Goal: Information Seeking & Learning: Understand process/instructions

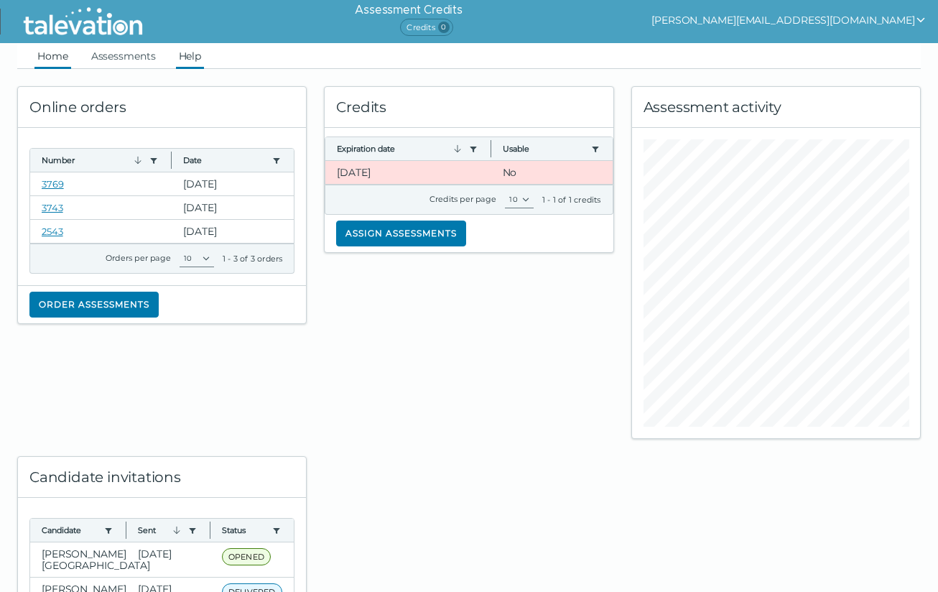
click at [200, 60] on link "Help" at bounding box center [190, 56] width 29 height 26
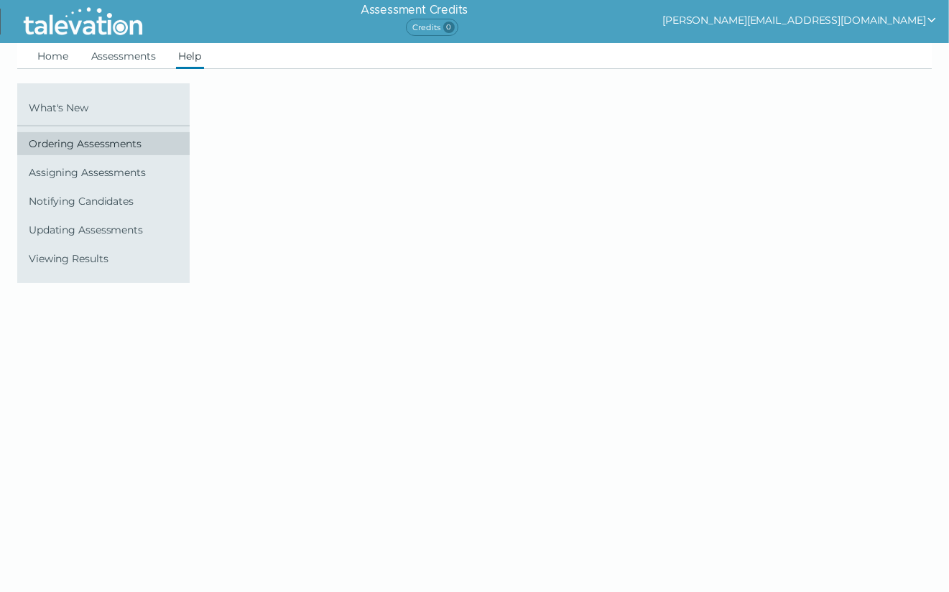
click at [82, 139] on span "Ordering Assessments" at bounding box center [106, 143] width 155 height 11
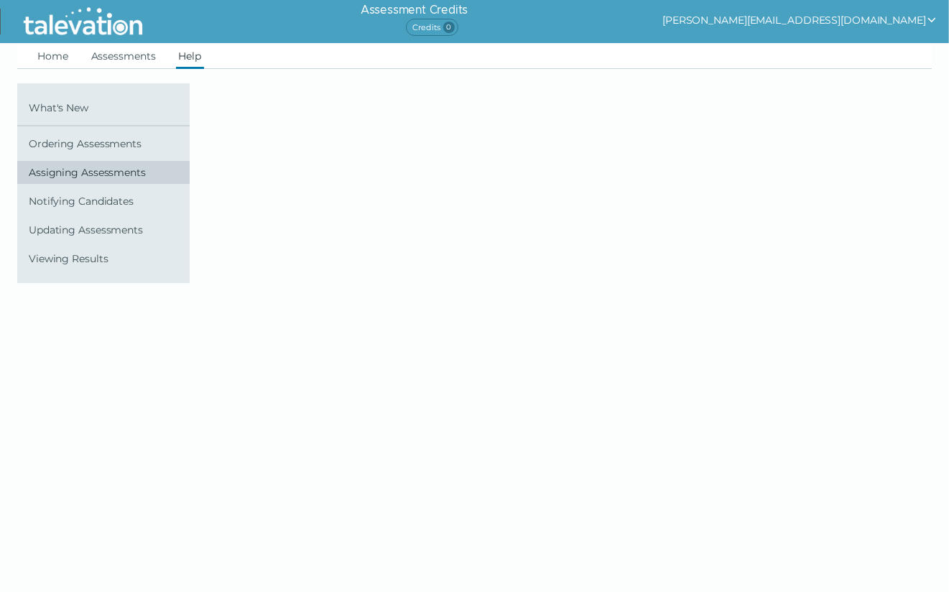
click at [98, 175] on span "Assigning Assessments" at bounding box center [106, 172] width 155 height 11
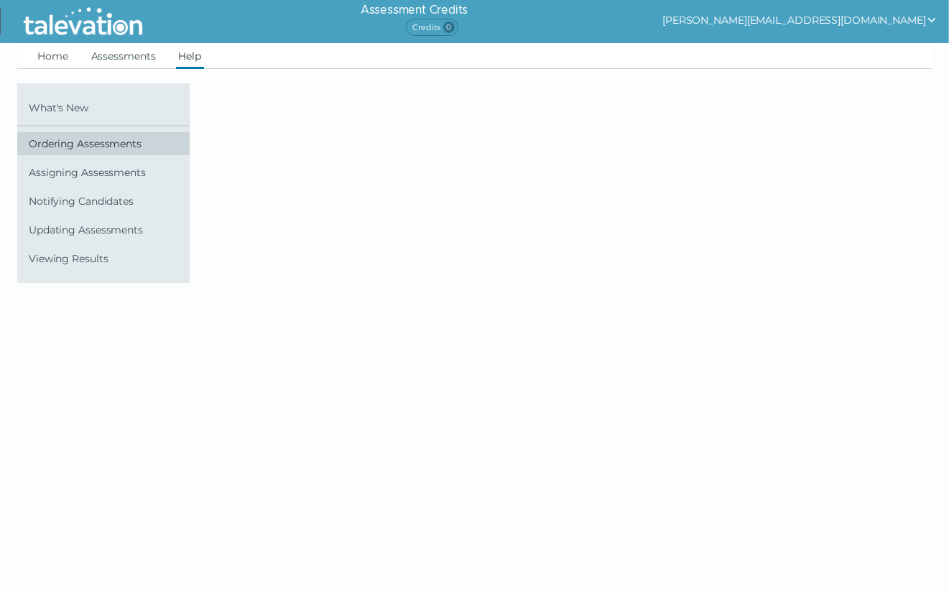
click at [107, 141] on span "Ordering Assessments" at bounding box center [106, 143] width 155 height 11
click at [62, 101] on link "What's New" at bounding box center [103, 107] width 172 height 23
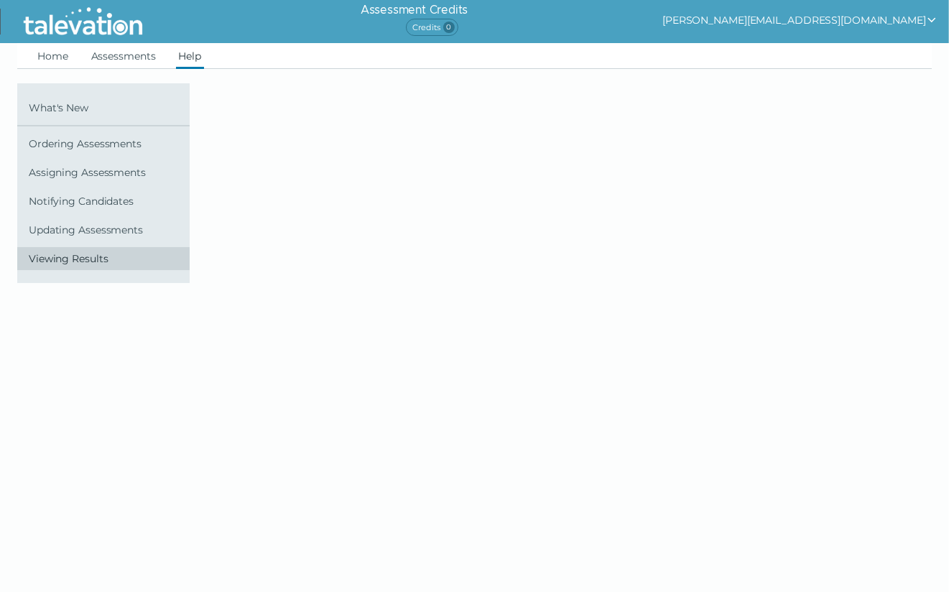
click at [79, 265] on link "Viewing Results" at bounding box center [103, 258] width 172 height 23
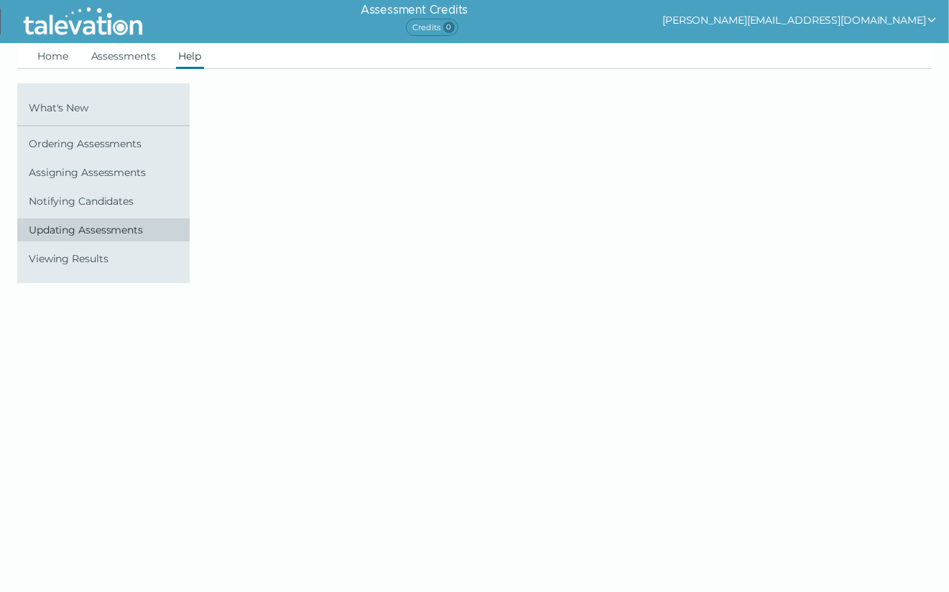
click at [90, 236] on link "Updating Assessments" at bounding box center [103, 229] width 172 height 23
click at [65, 226] on span "Updating Assessments" at bounding box center [106, 229] width 155 height 11
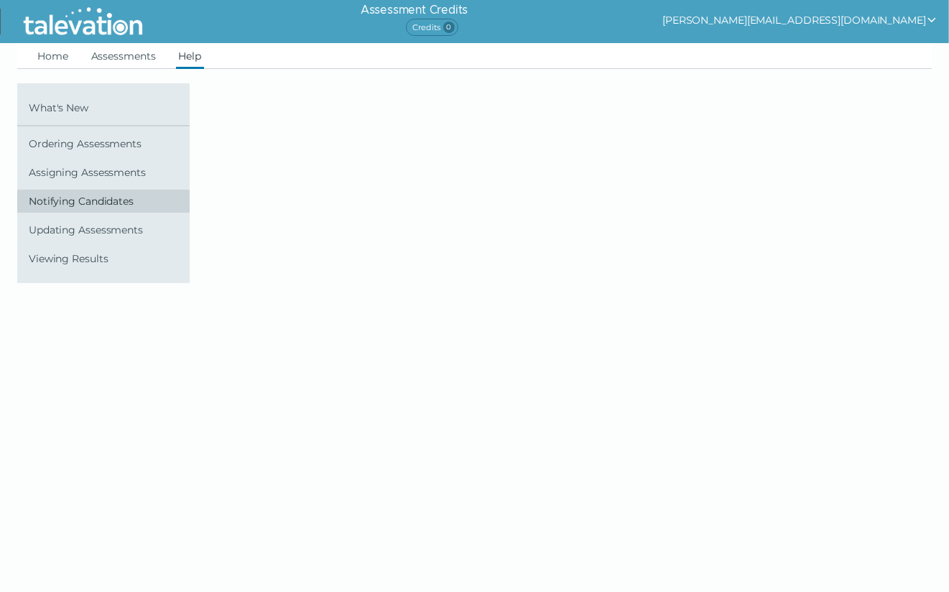
click at [76, 201] on span "Notifying Candidates" at bounding box center [106, 200] width 155 height 11
click at [103, 108] on span "What's New" at bounding box center [106, 107] width 155 height 11
click at [843, 19] on button "[PERSON_NAME][EMAIL_ADDRESS][DOMAIN_NAME]" at bounding box center [799, 19] width 275 height 17
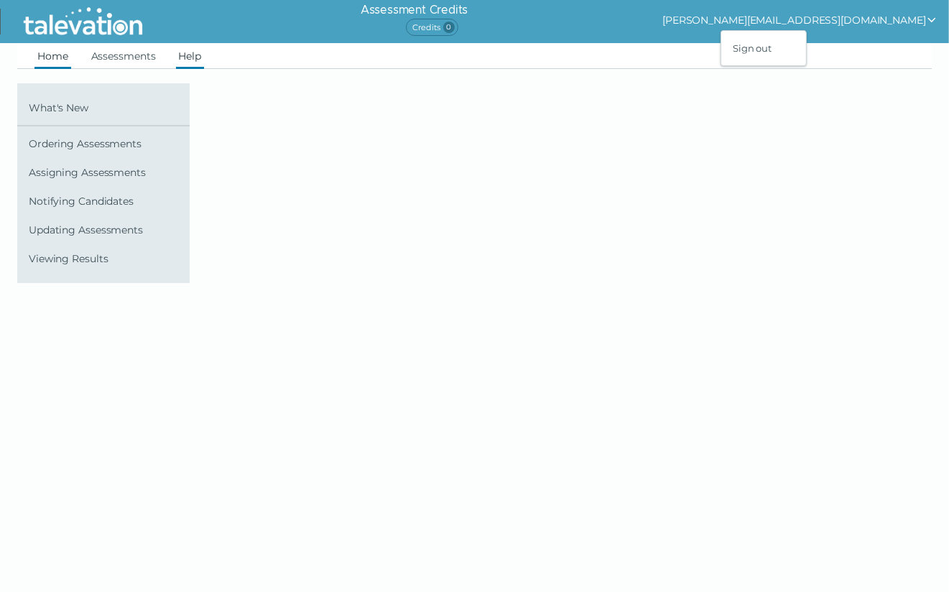
click at [60, 57] on link "Home" at bounding box center [52, 56] width 37 height 26
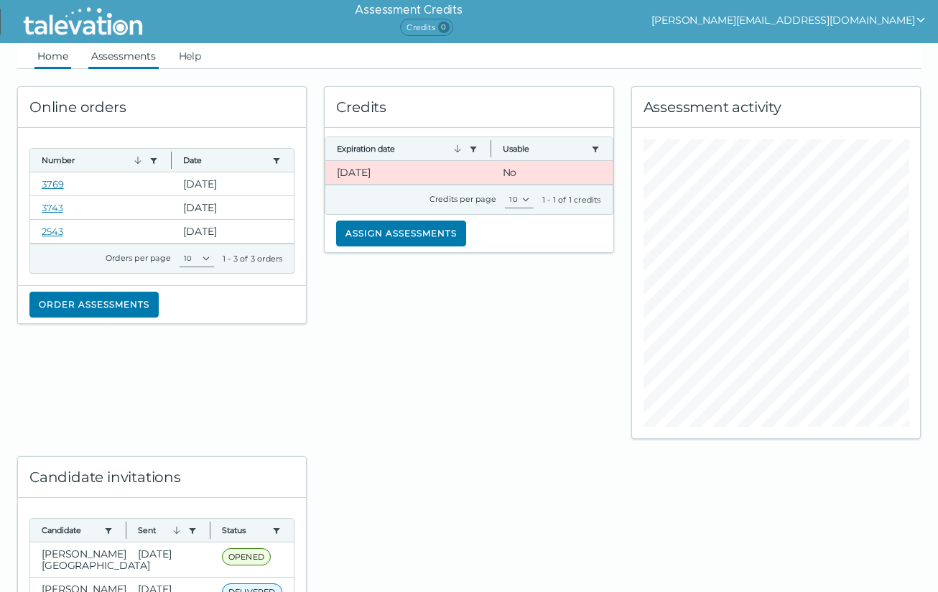
click at [134, 52] on link "Assessments" at bounding box center [123, 56] width 70 height 26
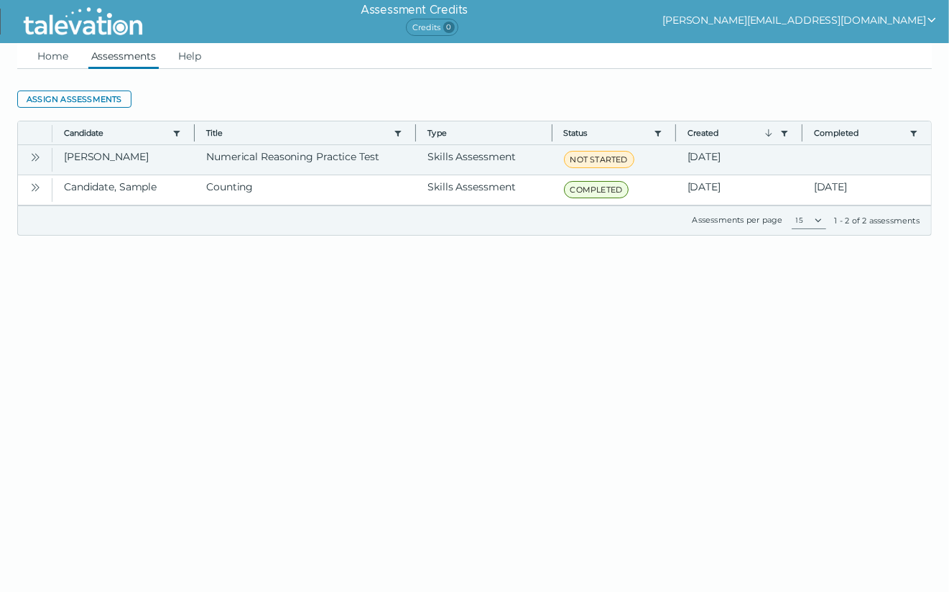
click at [34, 157] on icon "Open" at bounding box center [34, 157] width 11 height 11
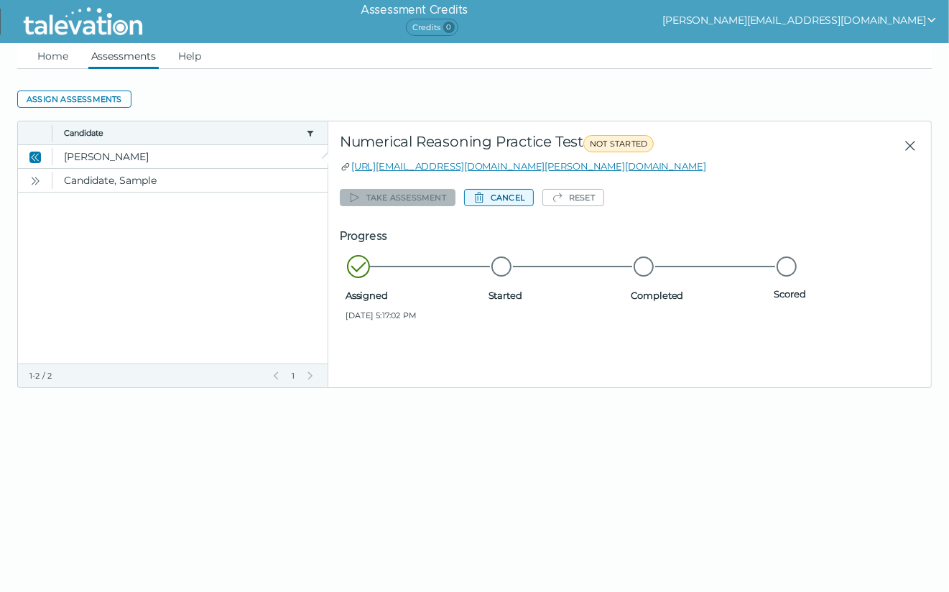
click at [498, 200] on button "Cancel" at bounding box center [499, 197] width 70 height 17
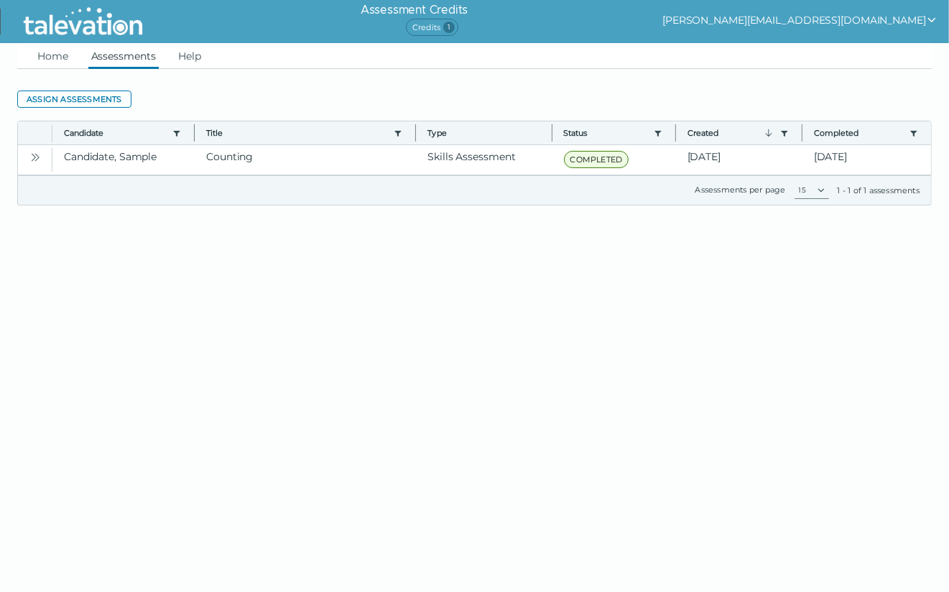
click at [68, 22] on img at bounding box center [82, 22] width 131 height 36
